Goal: Find specific page/section: Find specific page/section

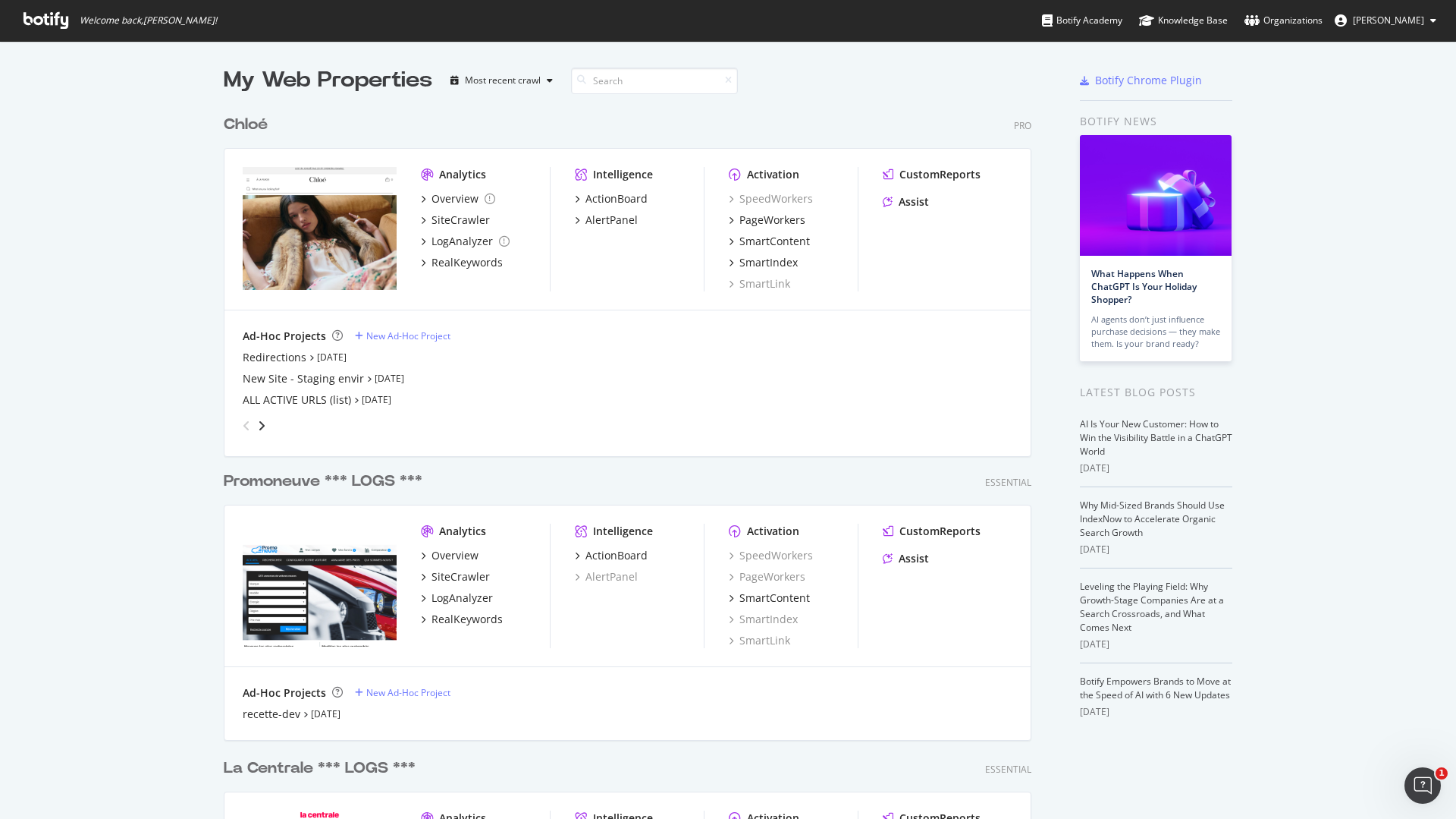
click at [291, 484] on div "Promoneuve *** LOGS ***" at bounding box center [322, 481] width 198 height 22
click at [1378, 107] on div "My Web Properties Most recent crawl Chloé Pro Analytics Overview SiteCrawler Lo…" at bounding box center [728, 580] width 1456 height 1079
